Goal: Navigation & Orientation: Find specific page/section

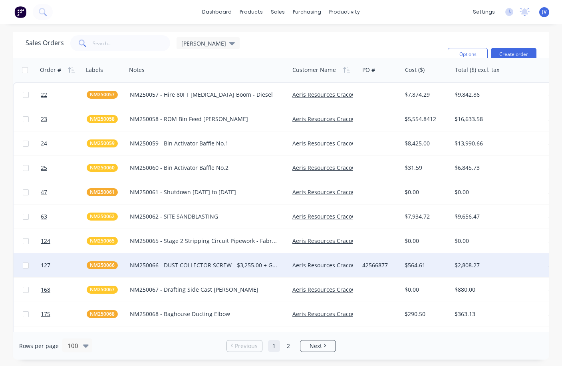
scroll to position [80, 0]
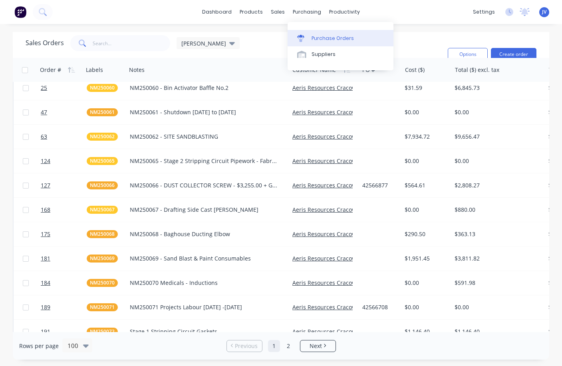
click at [322, 38] on div "Purchase Orders" at bounding box center [333, 38] width 42 height 7
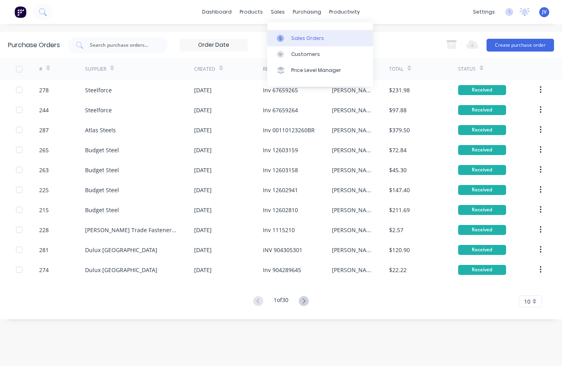
click at [295, 39] on div "Sales Orders" at bounding box center [307, 38] width 33 height 7
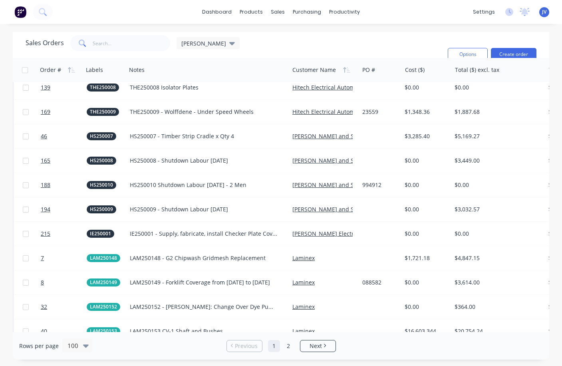
scroll to position [999, 0]
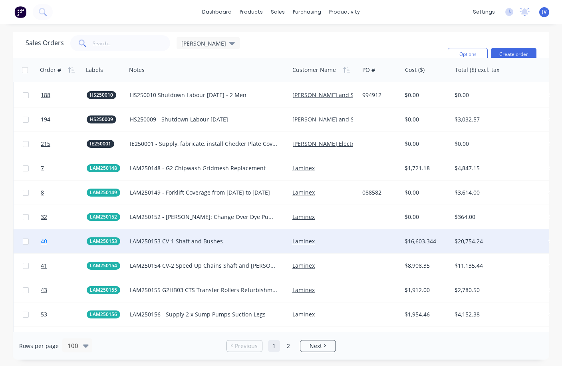
click at [41, 241] on span "40" at bounding box center [44, 241] width 6 height 8
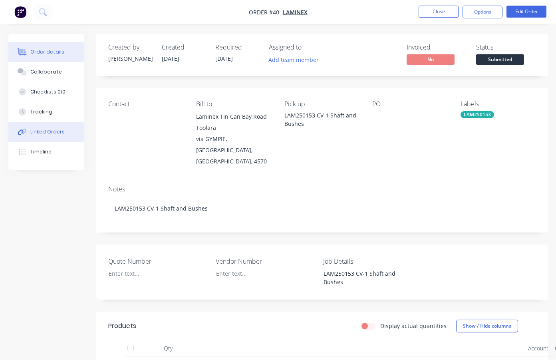
click at [48, 132] on div "Linked Orders" at bounding box center [47, 131] width 34 height 7
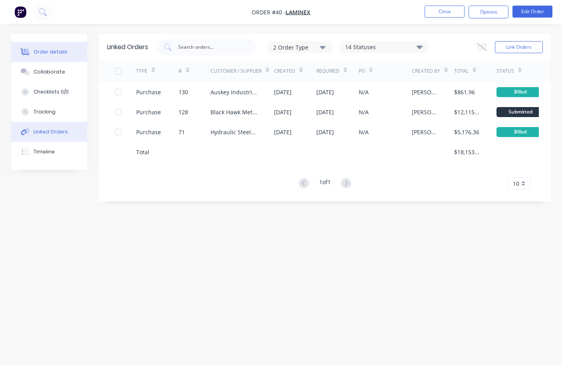
click at [56, 53] on div "Order details" at bounding box center [51, 51] width 34 height 7
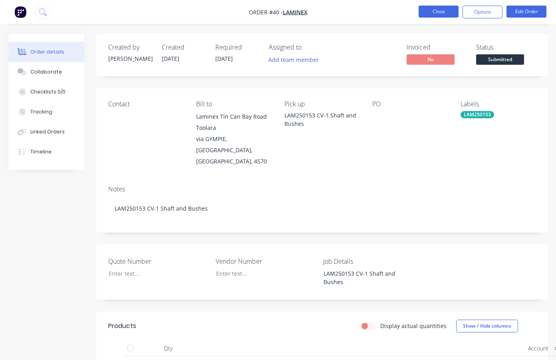
click at [444, 10] on button "Close" at bounding box center [439, 12] width 40 height 12
